Goal: Task Accomplishment & Management: Use online tool/utility

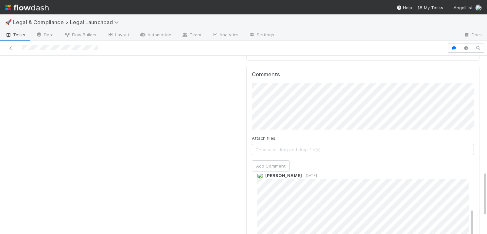
scroll to position [98, 0]
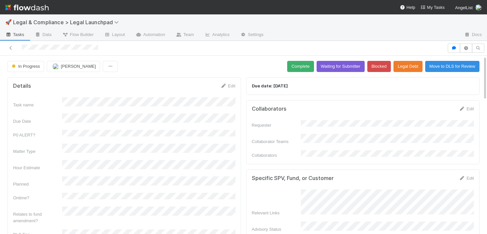
click at [17, 34] on span "Tasks" at bounding box center [14, 34] width 19 height 7
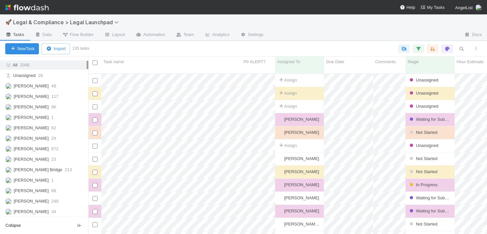
scroll to position [231, 0]
click at [30, 213] on span "[PERSON_NAME]" at bounding box center [27, 211] width 44 height 8
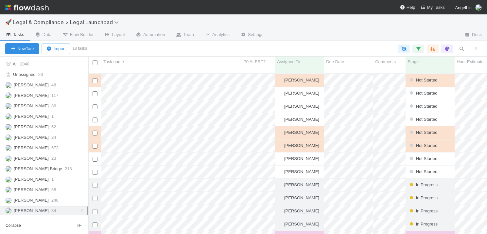
scroll to position [166, 399]
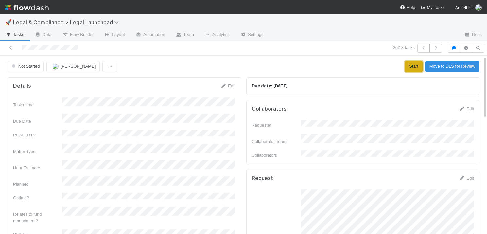
click at [410, 66] on button "Start" at bounding box center [413, 66] width 17 height 11
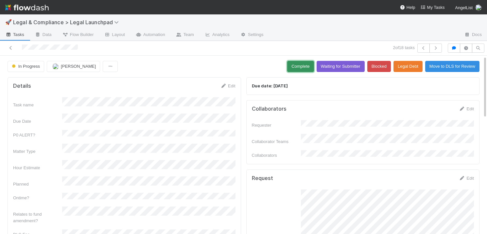
click at [293, 66] on button "Complete" at bounding box center [300, 66] width 27 height 11
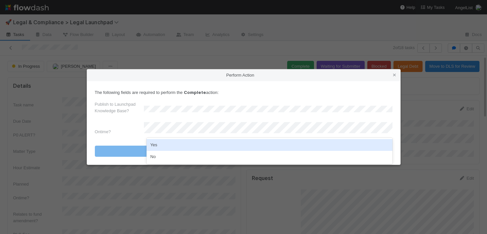
click at [178, 145] on div "Yes" at bounding box center [270, 145] width 246 height 12
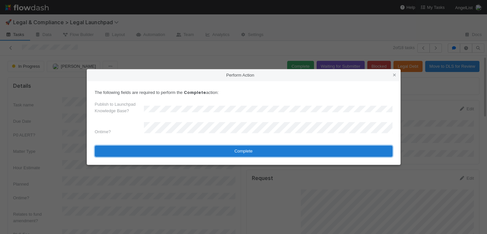
click at [204, 149] on button "Complete" at bounding box center [244, 151] width 298 height 11
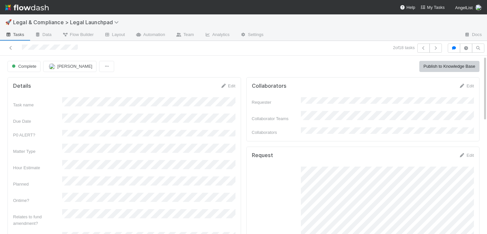
click at [13, 35] on span "Tasks" at bounding box center [14, 34] width 19 height 7
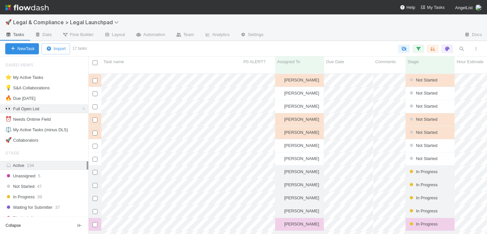
scroll to position [166, 399]
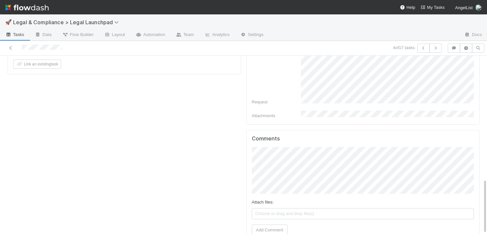
scroll to position [398, 0]
click at [274, 225] on button "Add Comment" at bounding box center [270, 230] width 36 height 11
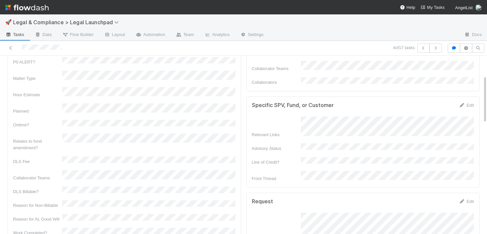
scroll to position [0, 0]
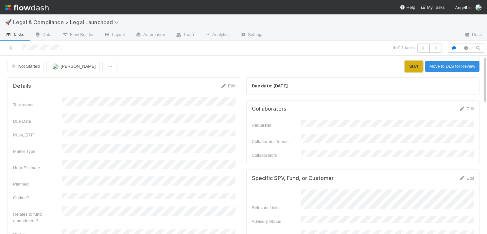
click at [413, 64] on button "Start" at bounding box center [413, 66] width 17 height 11
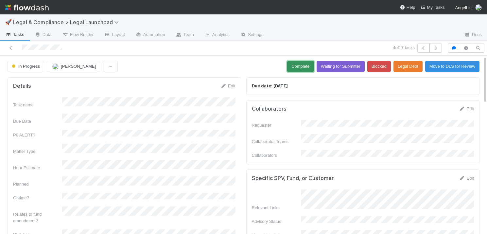
click at [289, 71] on button "Complete" at bounding box center [300, 66] width 27 height 11
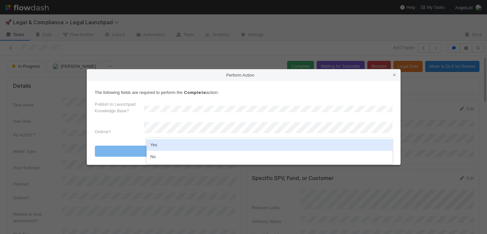
click at [161, 145] on div "Yes" at bounding box center [270, 145] width 246 height 12
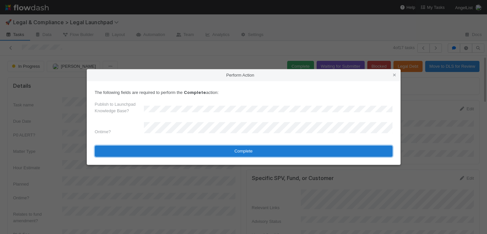
click at [208, 149] on button "Complete" at bounding box center [244, 151] width 298 height 11
